Goal: Task Accomplishment & Management: Manage account settings

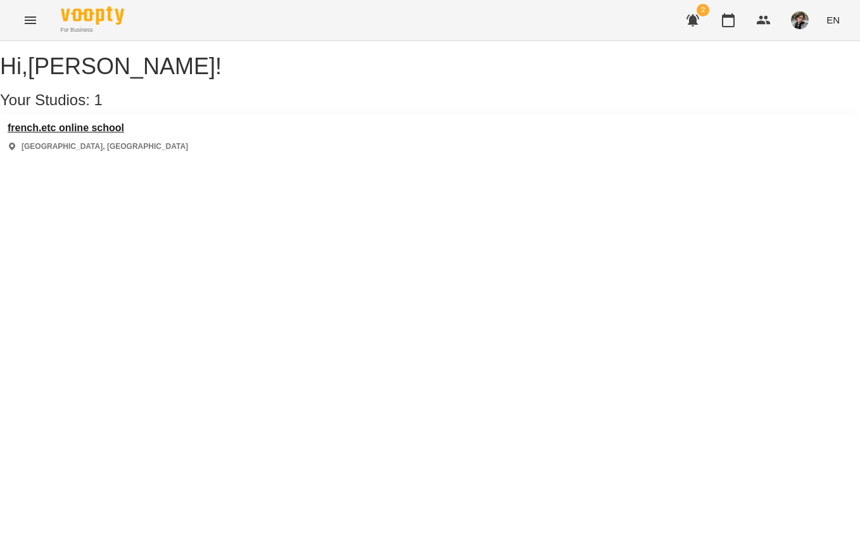
click at [120, 134] on h3 "french.etc online school" at bounding box center [98, 127] width 180 height 11
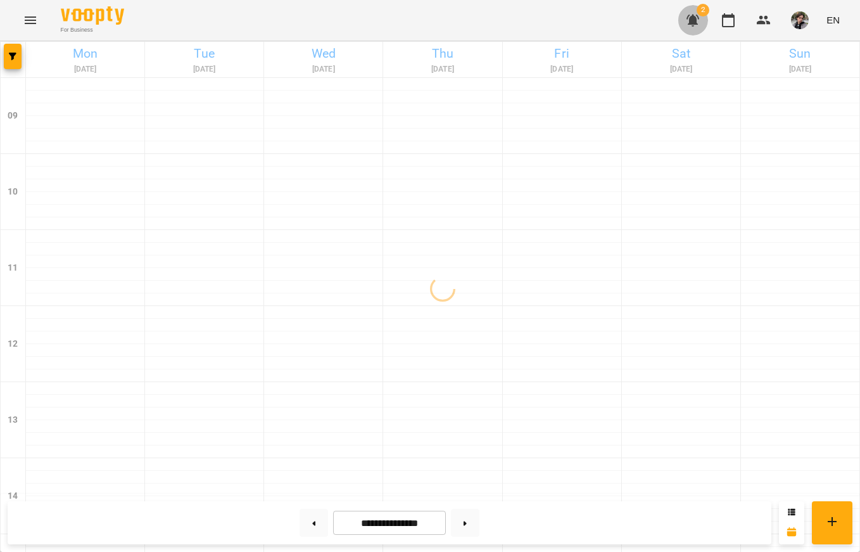
click at [688, 25] on icon "button" at bounding box center [692, 20] width 15 height 15
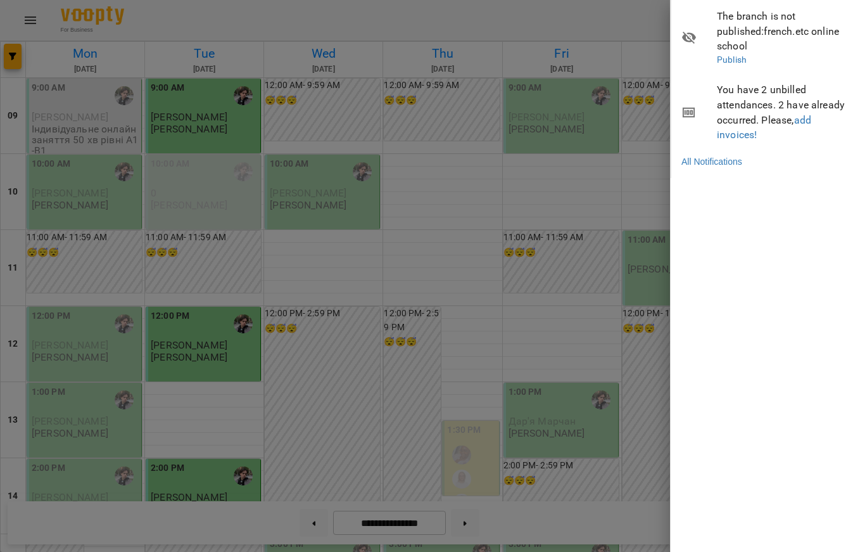
click at [519, 244] on div at bounding box center [430, 276] width 860 height 552
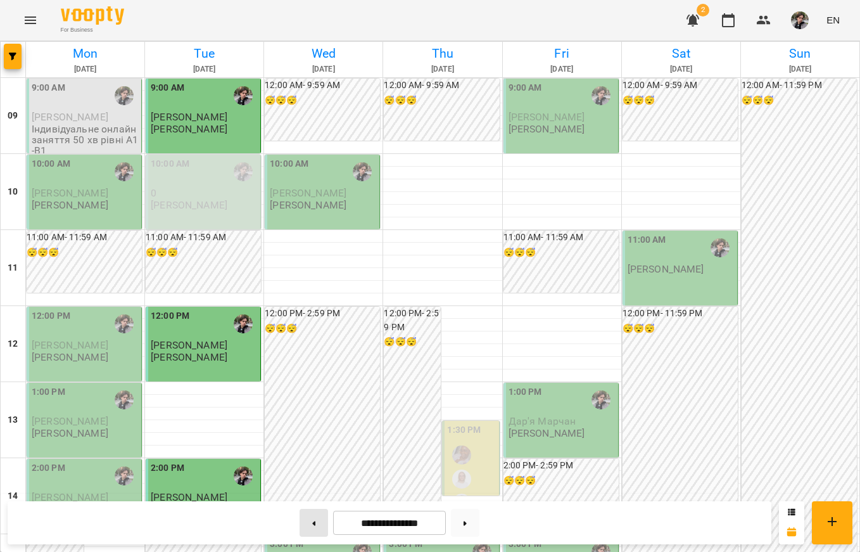
click at [312, 525] on icon at bounding box center [313, 523] width 3 height 5
type input "**********"
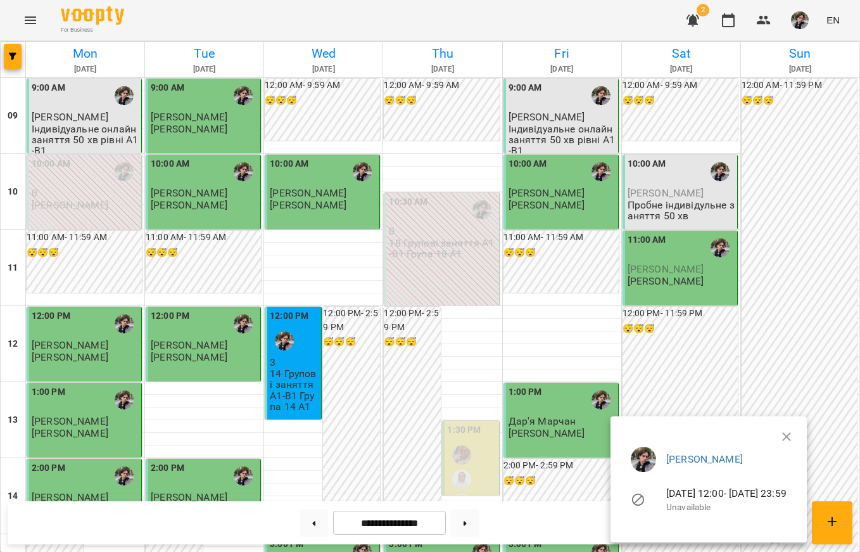
click at [516, 329] on div at bounding box center [430, 276] width 860 height 552
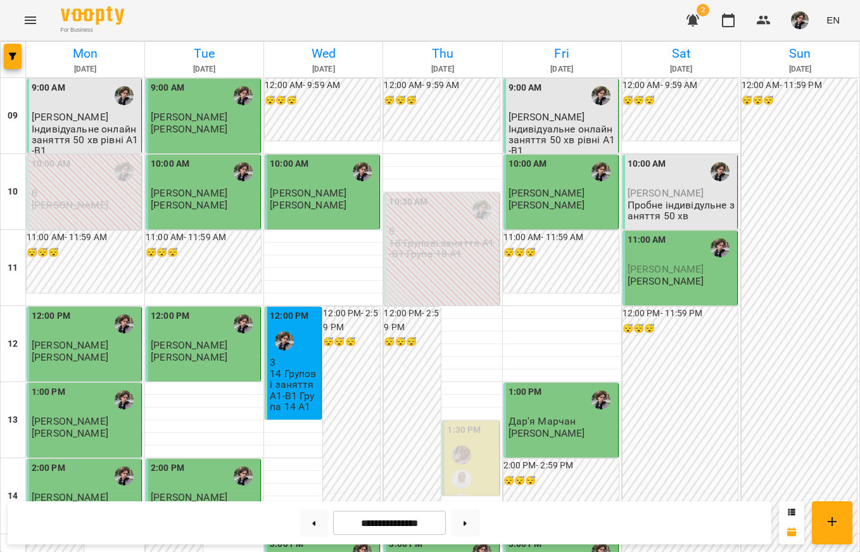
scroll to position [9, 0]
click at [691, 10] on button "button" at bounding box center [693, 20] width 30 height 30
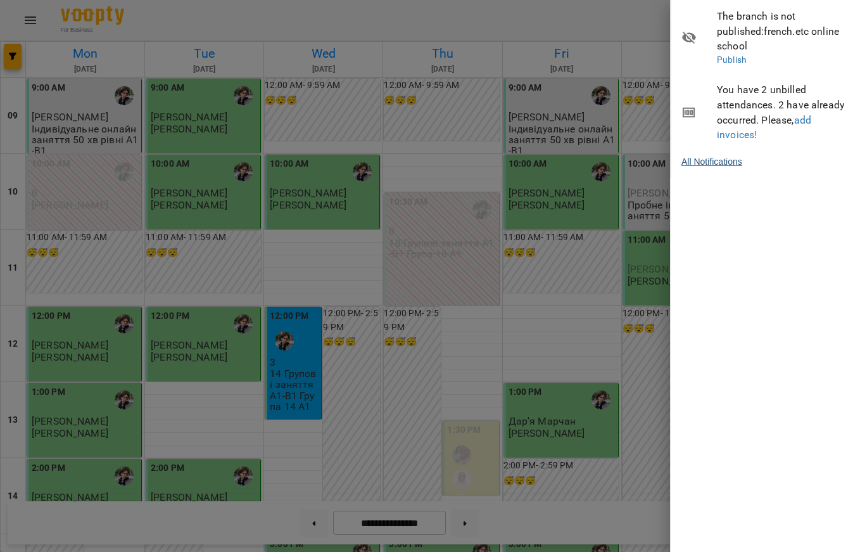
click at [713, 155] on link "All Notifications" at bounding box center [711, 161] width 61 height 13
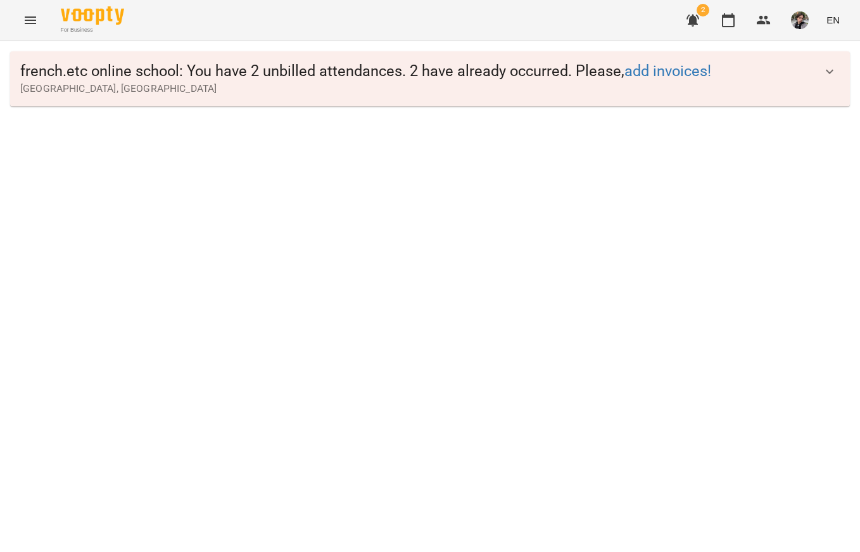
click at [836, 69] on icon "button" at bounding box center [829, 71] width 15 height 15
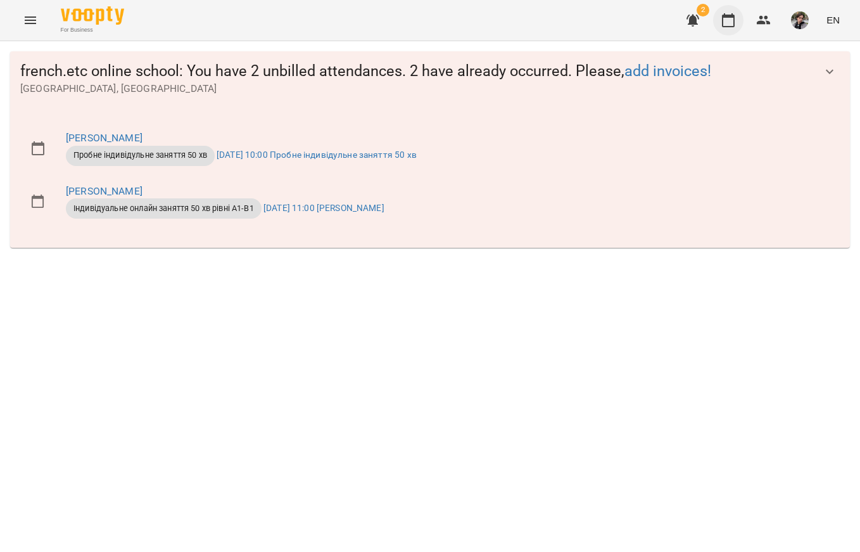
click at [726, 23] on icon "button" at bounding box center [728, 20] width 15 height 15
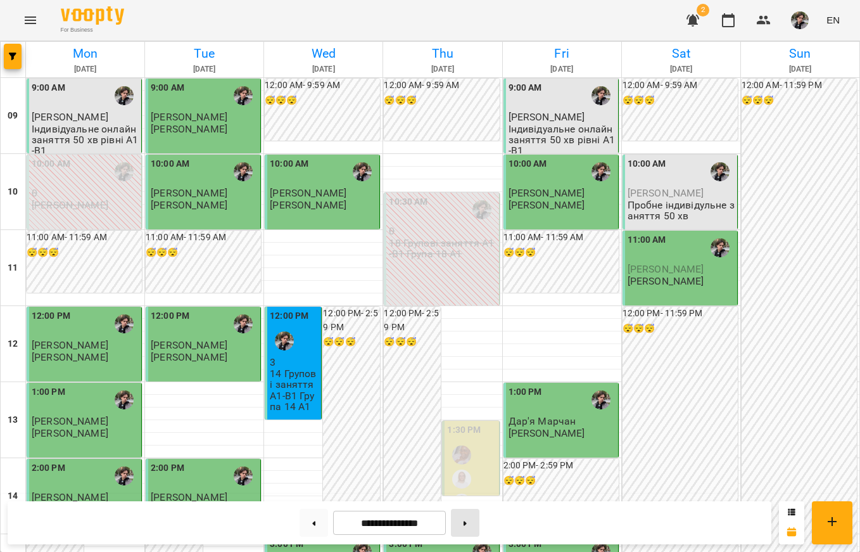
click at [475, 522] on button at bounding box center [465, 522] width 28 height 28
type input "**********"
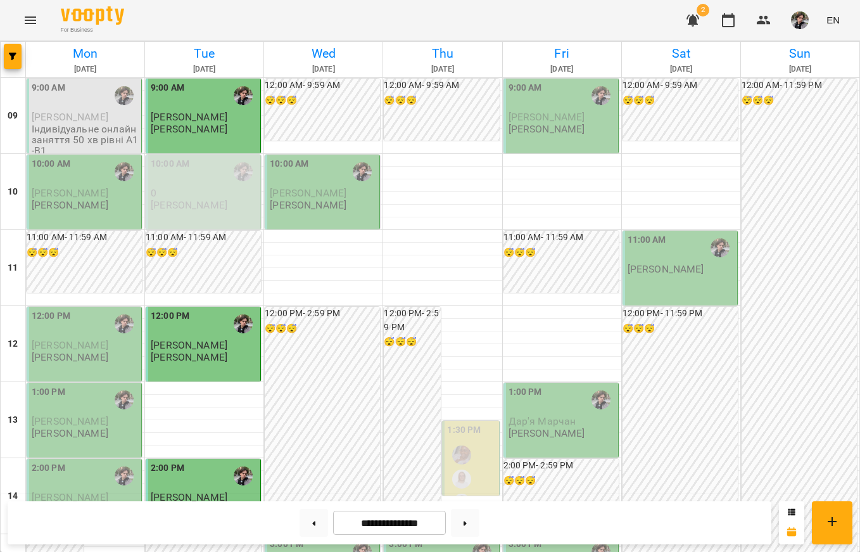
click at [94, 112] on span "[PERSON_NAME]" at bounding box center [70, 117] width 77 height 12
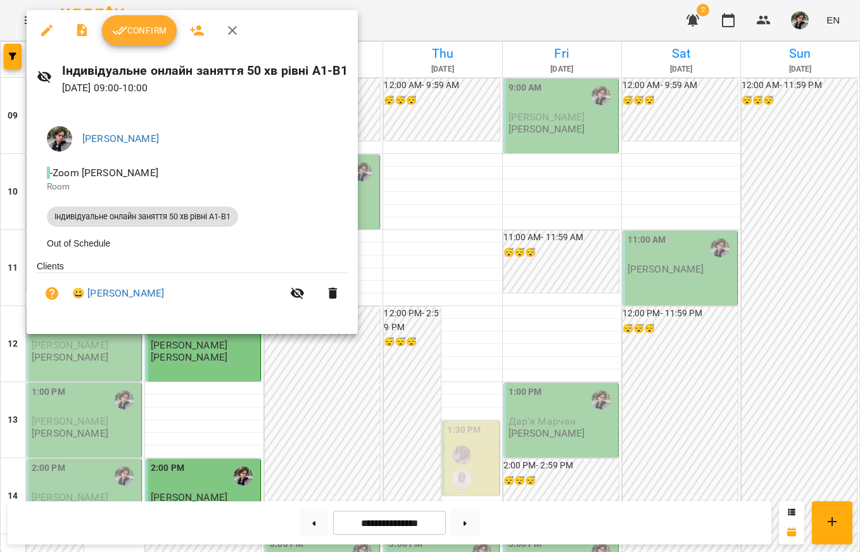
click at [419, 258] on div at bounding box center [430, 276] width 860 height 552
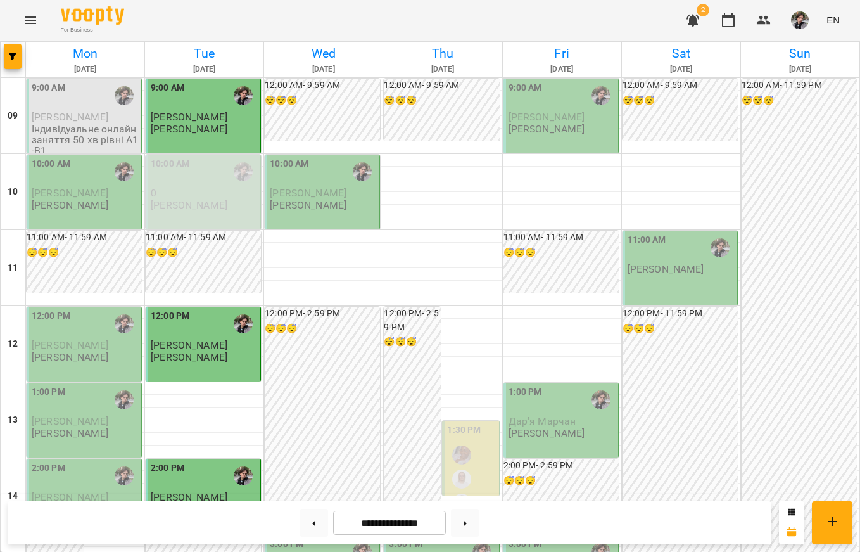
click at [186, 205] on p "[PERSON_NAME]" at bounding box center [189, 204] width 77 height 11
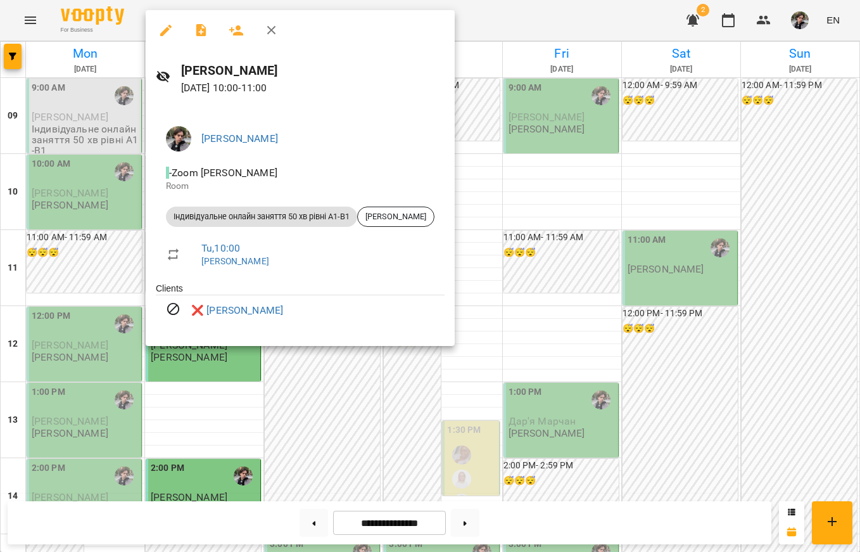
click at [358, 413] on div at bounding box center [430, 276] width 860 height 552
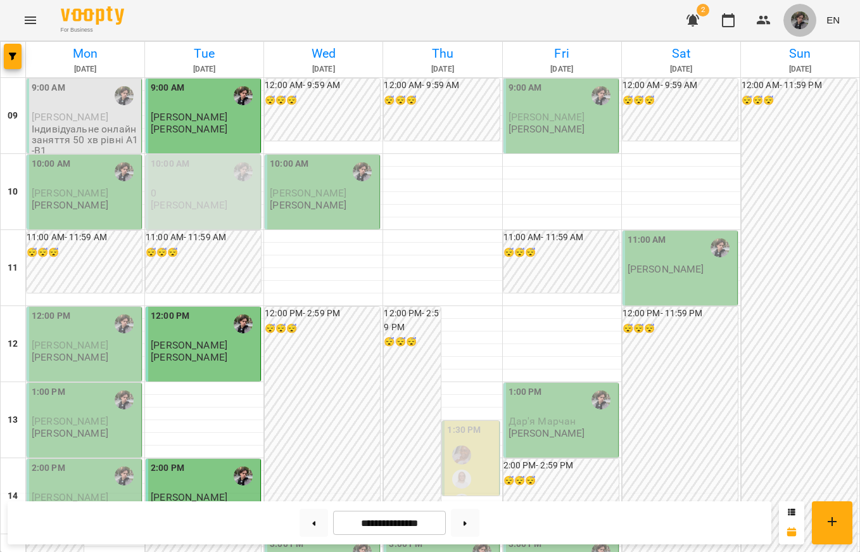
click at [805, 18] on img "button" at bounding box center [800, 20] width 18 height 18
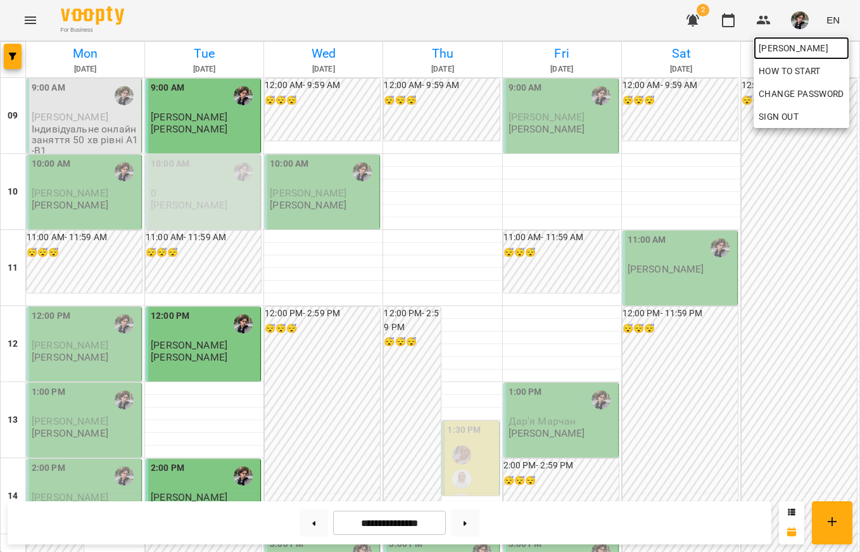
click at [782, 49] on span "[PERSON_NAME]" at bounding box center [801, 48] width 85 height 15
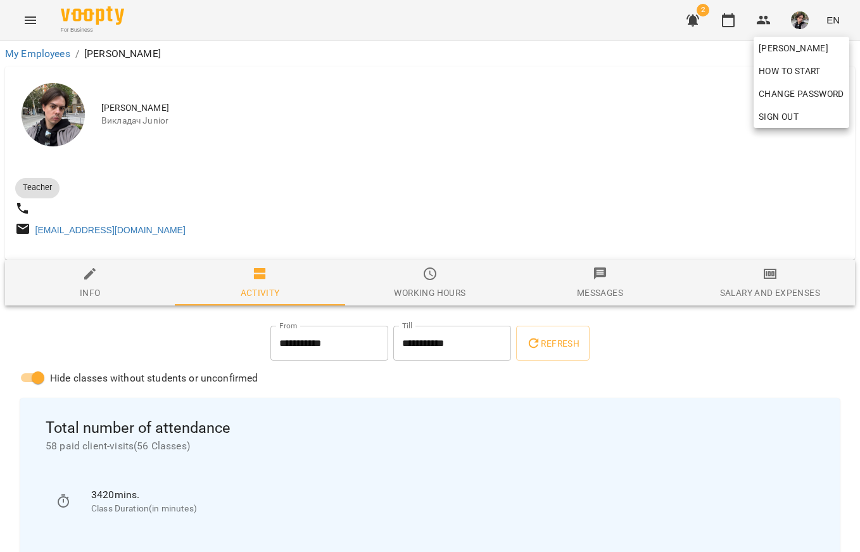
click at [445, 170] on div at bounding box center [430, 276] width 860 height 552
click at [736, 22] on icon "button" at bounding box center [728, 20] width 15 height 15
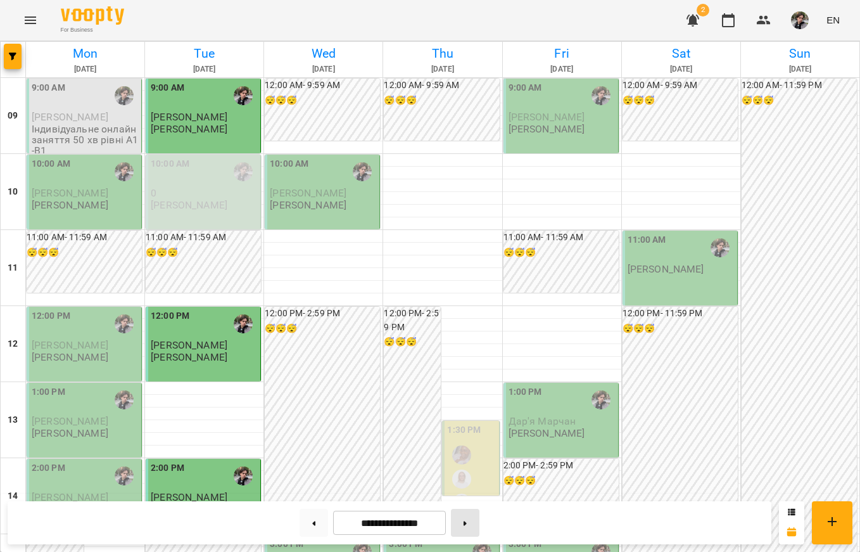
click at [470, 530] on button at bounding box center [465, 522] width 28 height 28
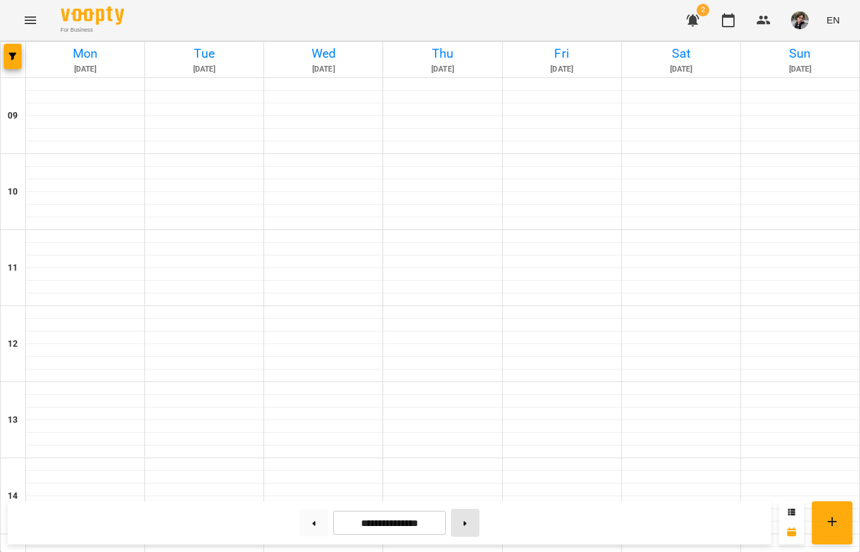
type input "**********"
